Goal: Find specific page/section: Find specific page/section

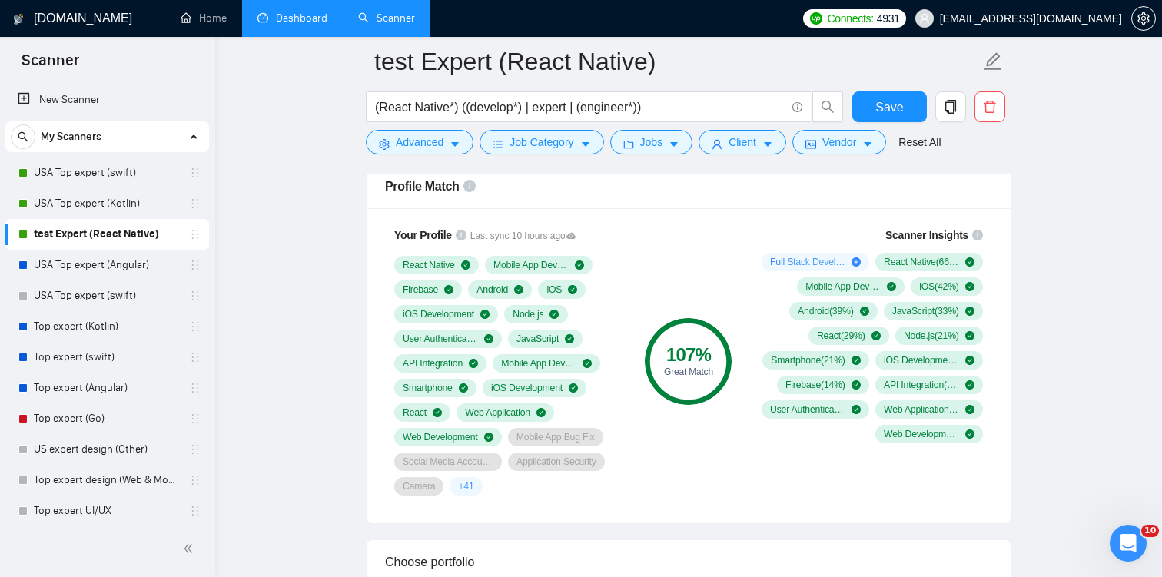
click at [277, 20] on link "Dashboard" at bounding box center [292, 18] width 70 height 13
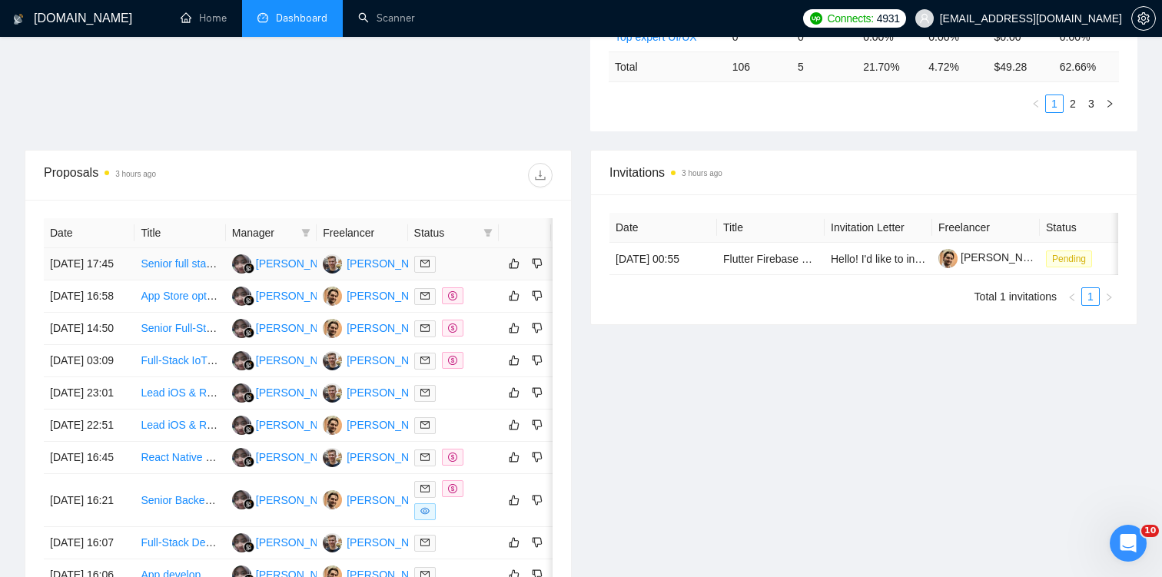
scroll to position [489, 0]
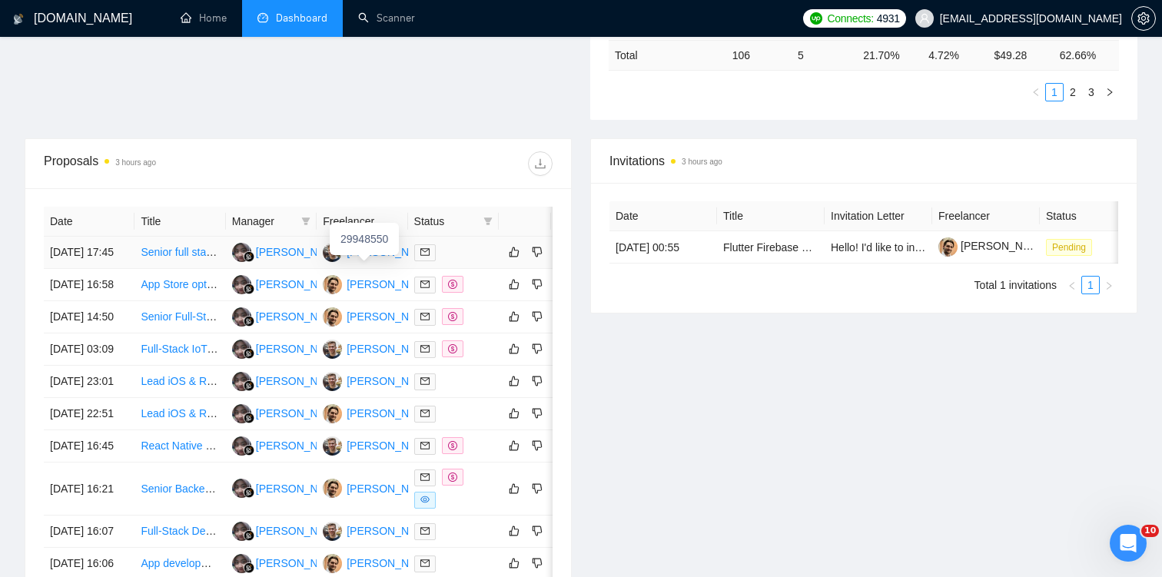
click at [464, 261] on div at bounding box center [453, 253] width 78 height 18
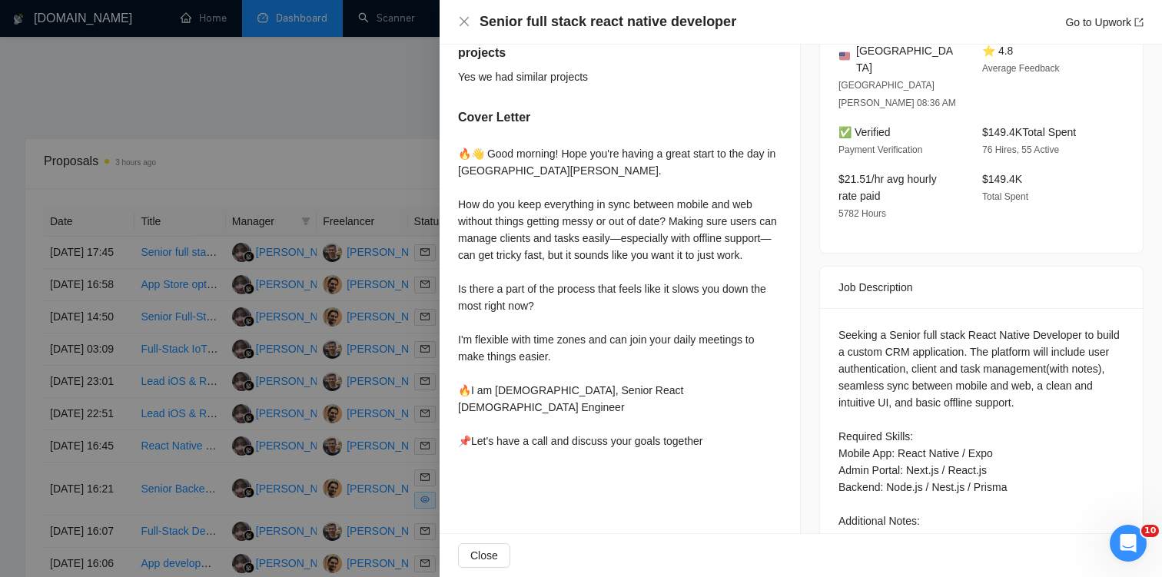
scroll to position [408, 0]
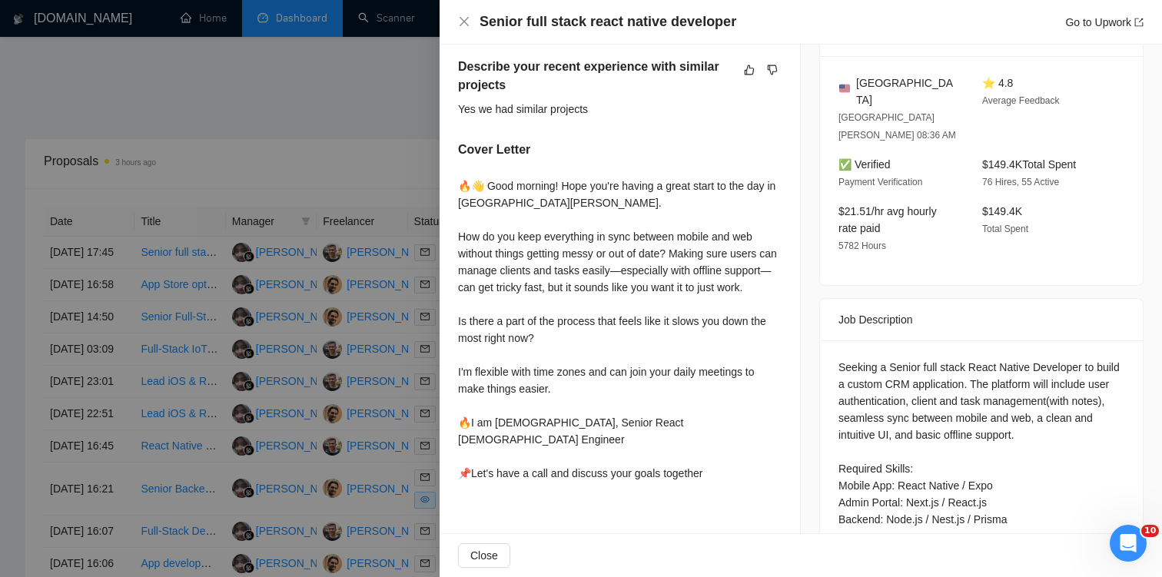
click at [291, 209] on div at bounding box center [581, 288] width 1162 height 577
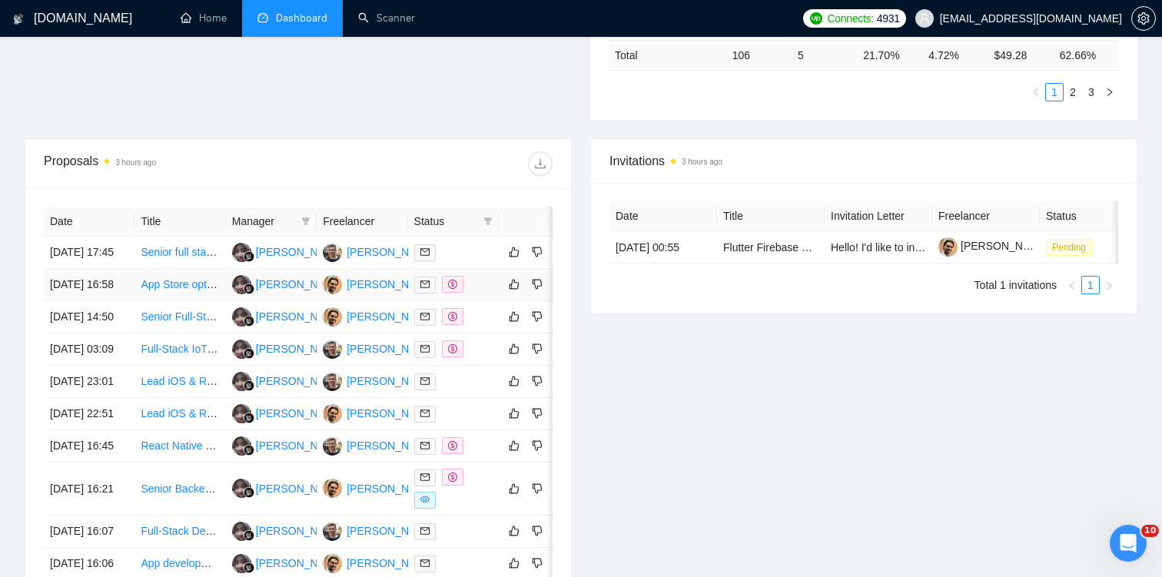
click at [176, 290] on link "App Store optimisation" at bounding box center [195, 284] width 108 height 12
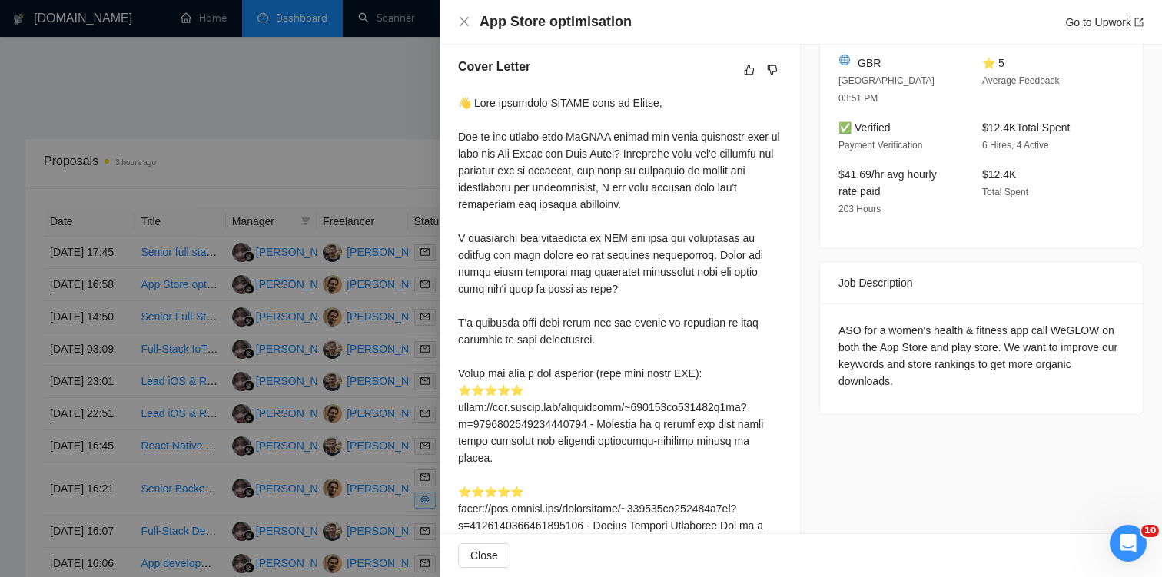
click at [305, 270] on div at bounding box center [581, 288] width 1162 height 577
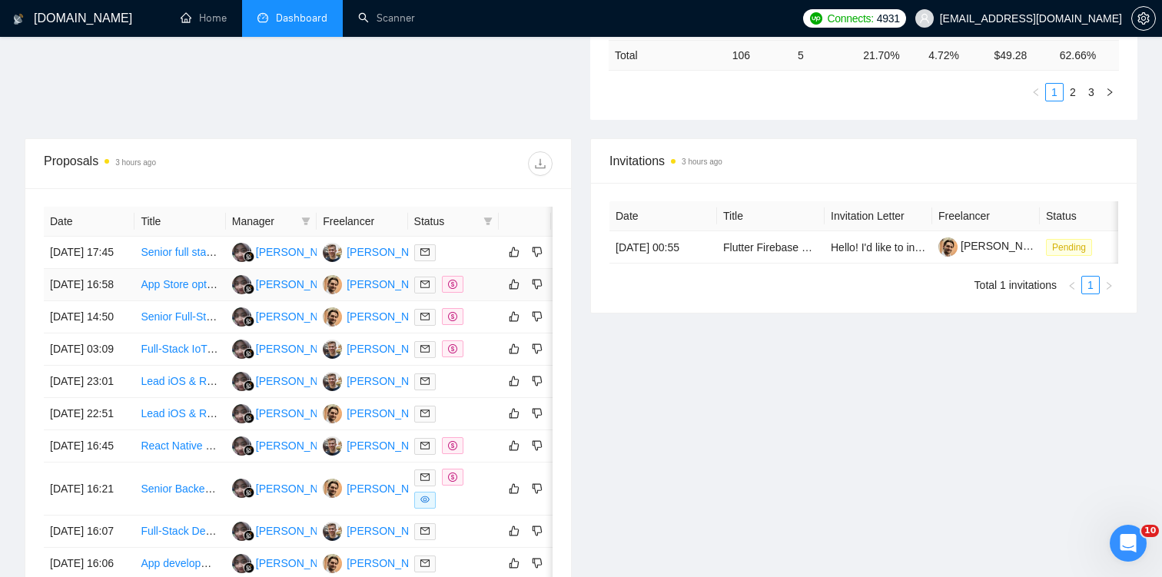
click at [482, 294] on div at bounding box center [453, 285] width 78 height 18
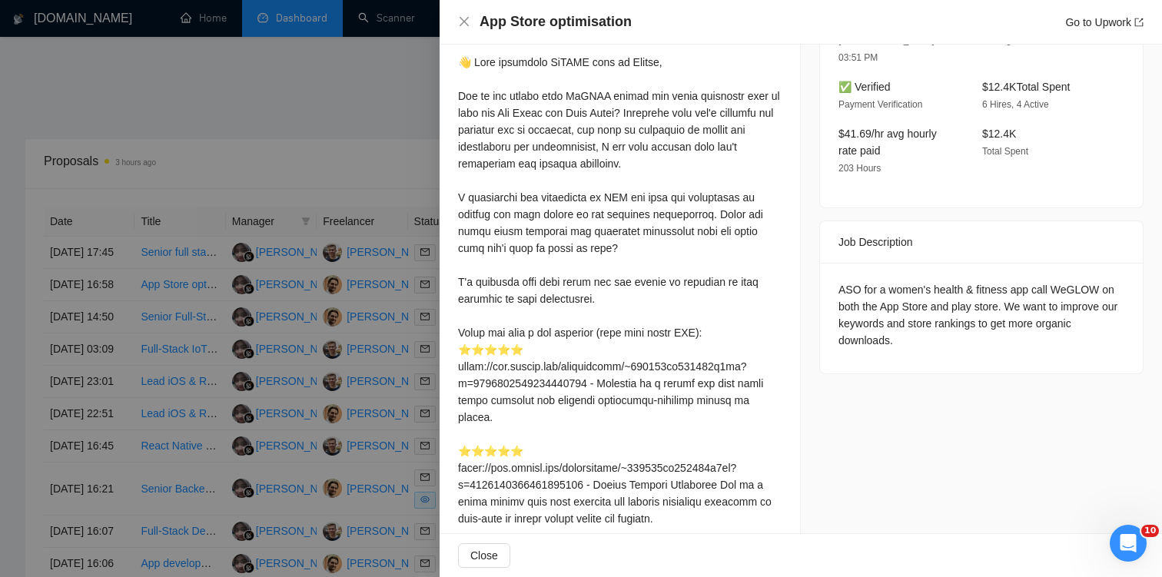
scroll to position [0, 0]
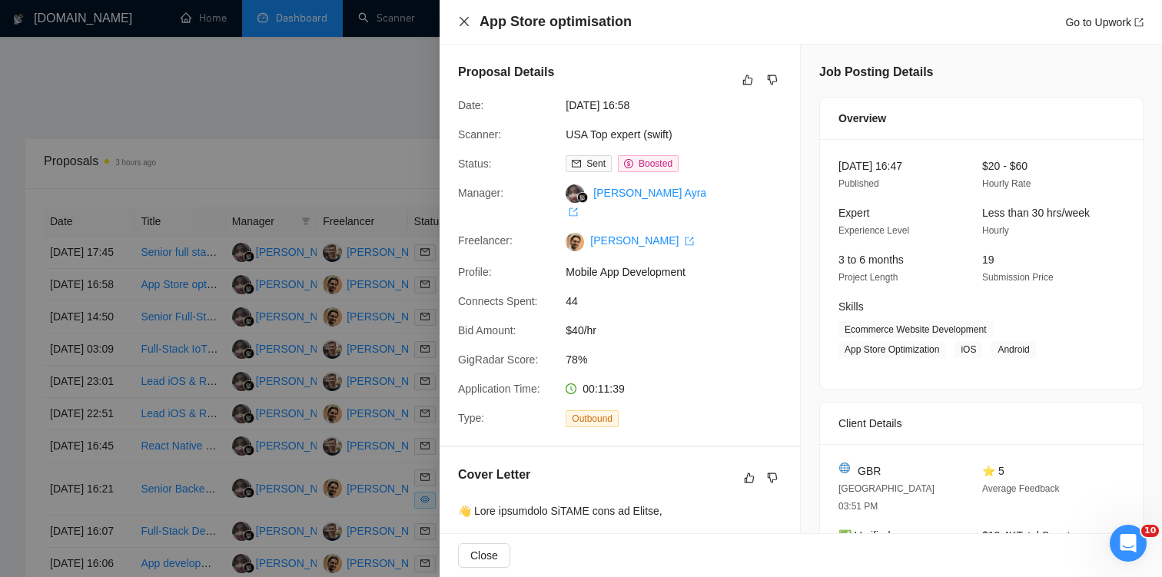
click at [469, 24] on icon "close" at bounding box center [464, 21] width 12 height 12
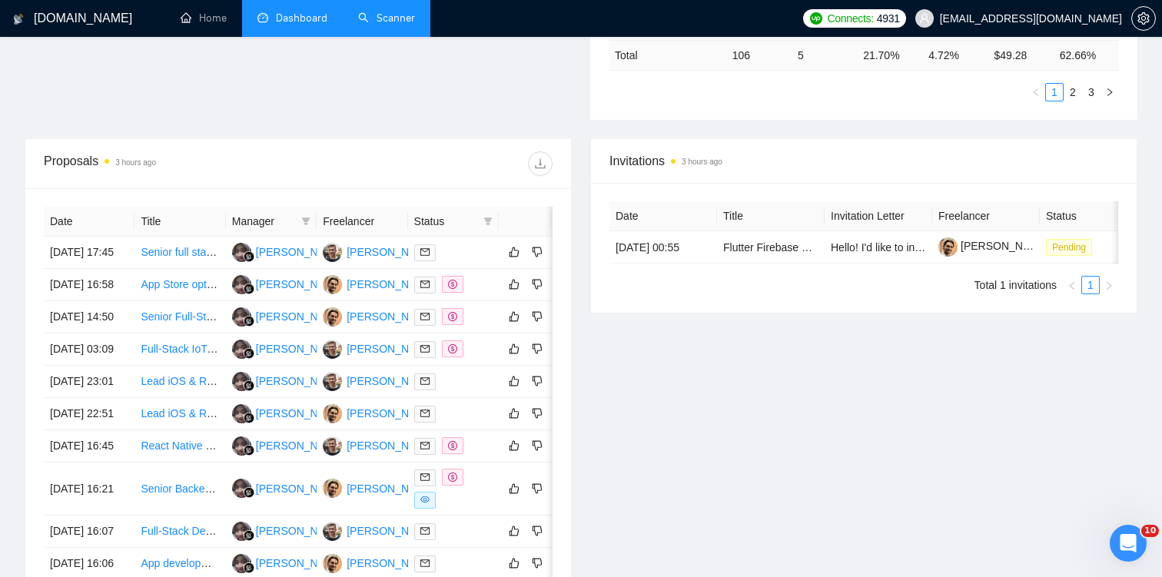
click at [389, 25] on link "Scanner" at bounding box center [386, 18] width 57 height 13
